Goal: Information Seeking & Learning: Learn about a topic

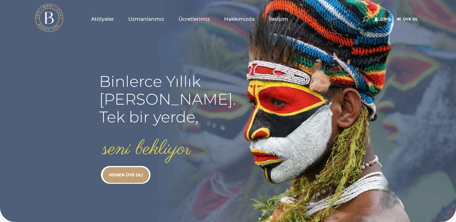
click at [382, 19] on link "Giriş" at bounding box center [382, 19] width 17 height 7
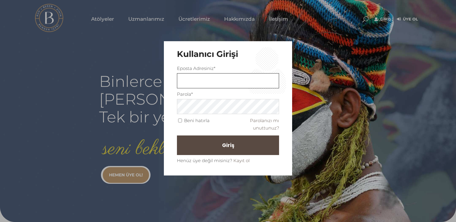
click at [219, 80] on input "text" at bounding box center [228, 80] width 102 height 15
type input "deniz@bir.one"
click at [225, 146] on span "Giriş" at bounding box center [231, 145] width 12 height 10
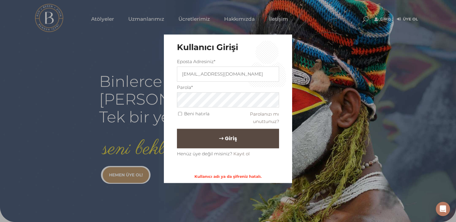
click at [225, 135] on span "Giriş" at bounding box center [231, 139] width 12 height 10
click at [225, 139] on span "Giriş" at bounding box center [231, 139] width 12 height 10
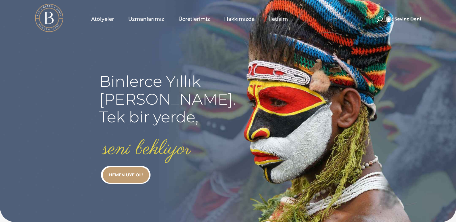
click at [153, 19] on span "Uzmanlarımız" at bounding box center [146, 19] width 36 height 7
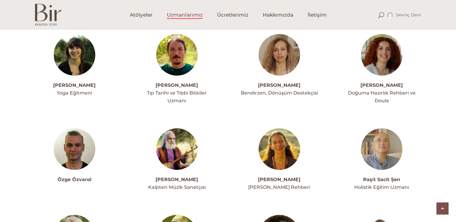
scroll to position [1303, 0]
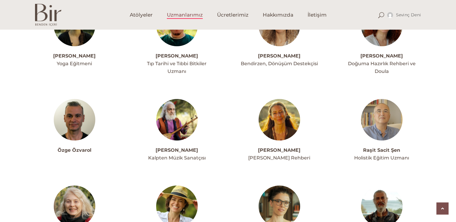
click at [369, 191] on img at bounding box center [382, 207] width 42 height 42
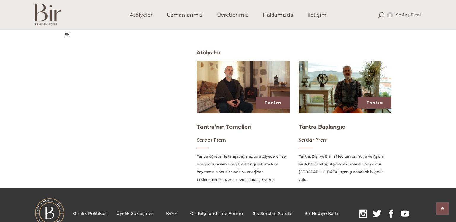
scroll to position [248, 0]
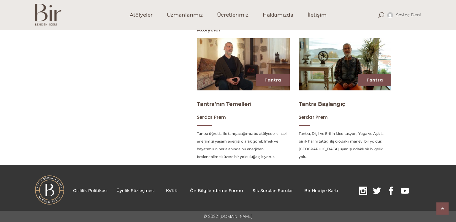
click at [250, 76] on img at bounding box center [243, 64] width 96 height 54
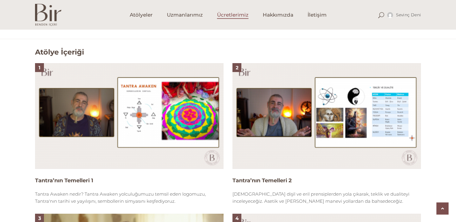
scroll to position [354, 0]
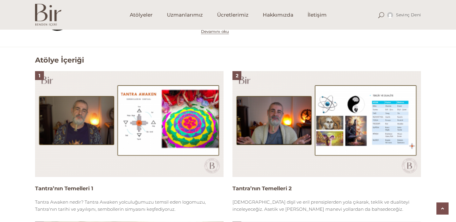
click at [203, 103] on img at bounding box center [129, 124] width 188 height 106
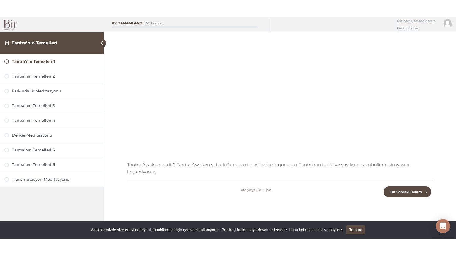
scroll to position [79, 0]
